Goal: Task Accomplishment & Management: Use online tool/utility

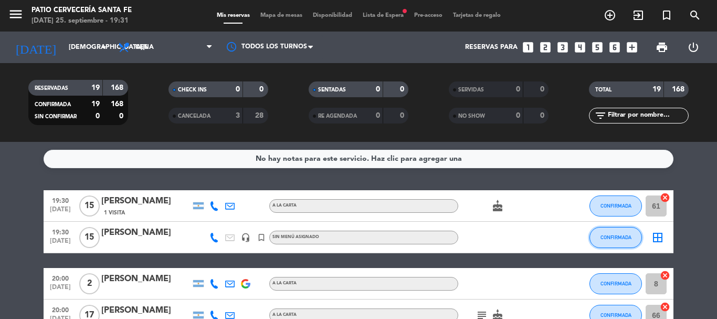
click at [604, 241] on button "CONFIRMADA" at bounding box center [616, 237] width 53 height 21
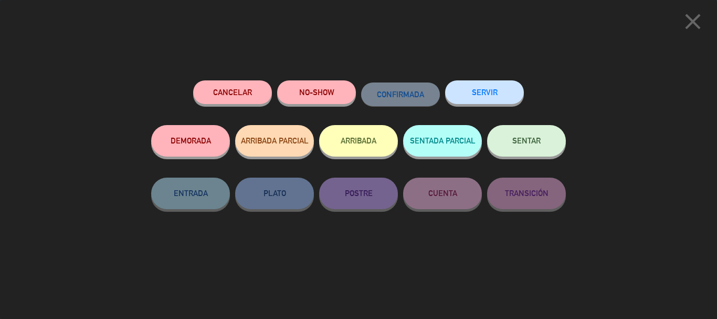
click at [511, 145] on button "SENTAR" at bounding box center [526, 141] width 79 height 32
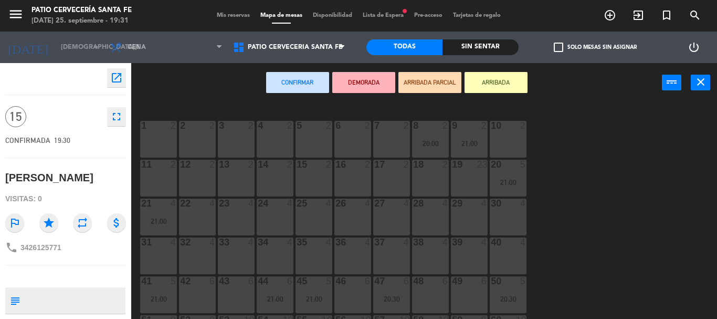
click at [327, 151] on div "5 2" at bounding box center [314, 139] width 37 height 37
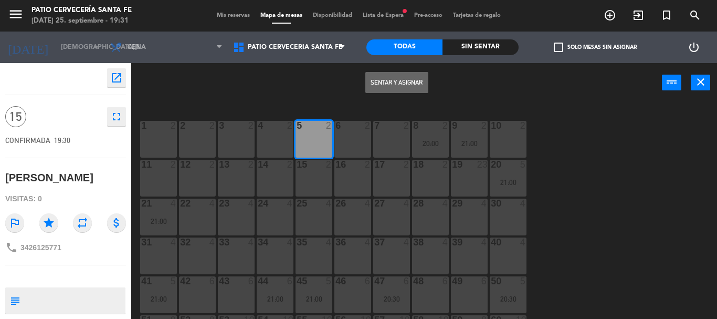
click at [403, 82] on button "Sentar y Asignar" at bounding box center [396, 82] width 63 height 21
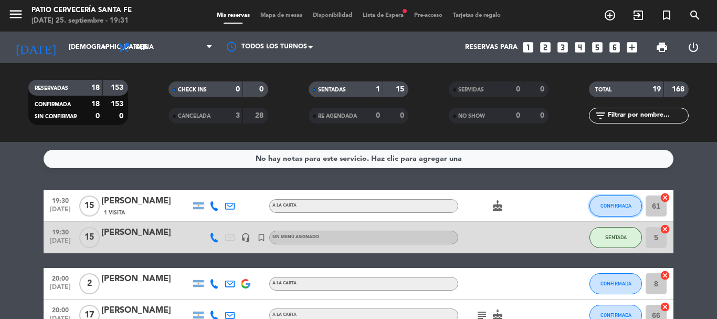
click at [610, 204] on span "CONFIRMADA" at bounding box center [616, 206] width 31 height 6
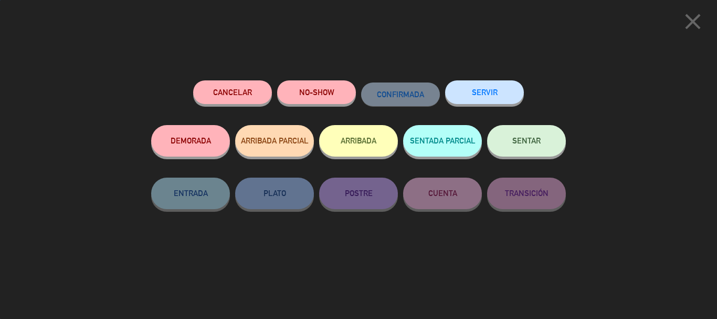
click at [539, 134] on button "SENTAR" at bounding box center [526, 141] width 79 height 32
